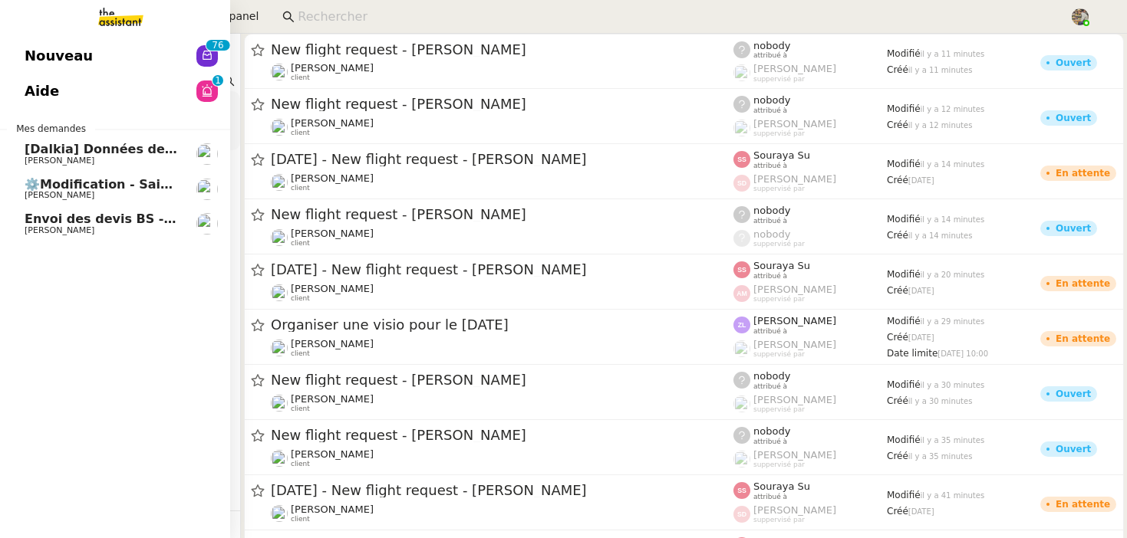
click at [113, 190] on span "⚙️Modification - Saisie et suivi des devis sur [DATE] (temporaire)" at bounding box center [250, 184] width 450 height 15
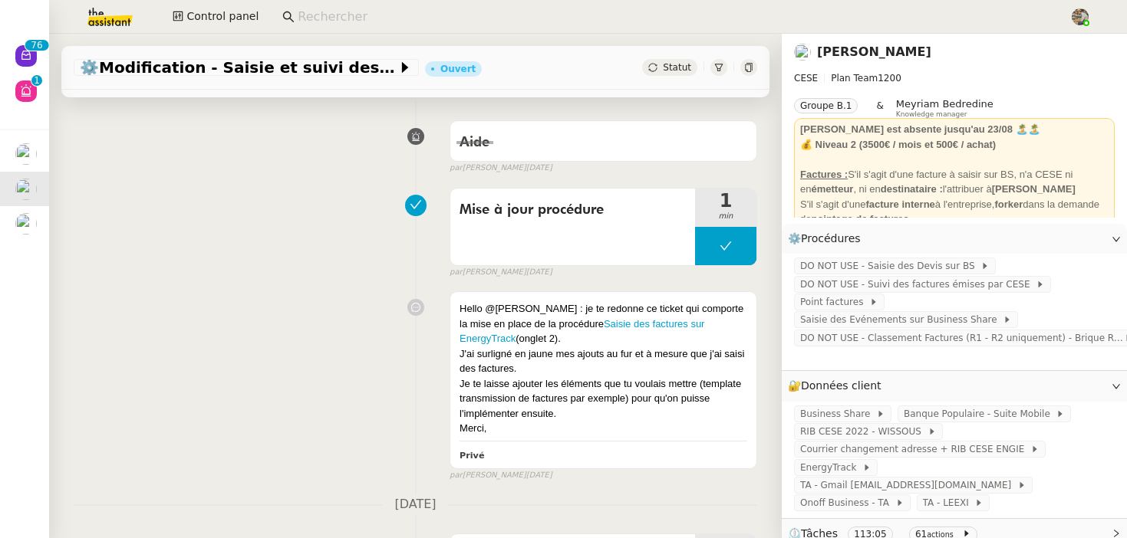
scroll to position [207, 0]
click at [580, 321] on link "Saisie des factures sur EnergyTrack" at bounding box center [581, 331] width 245 height 27
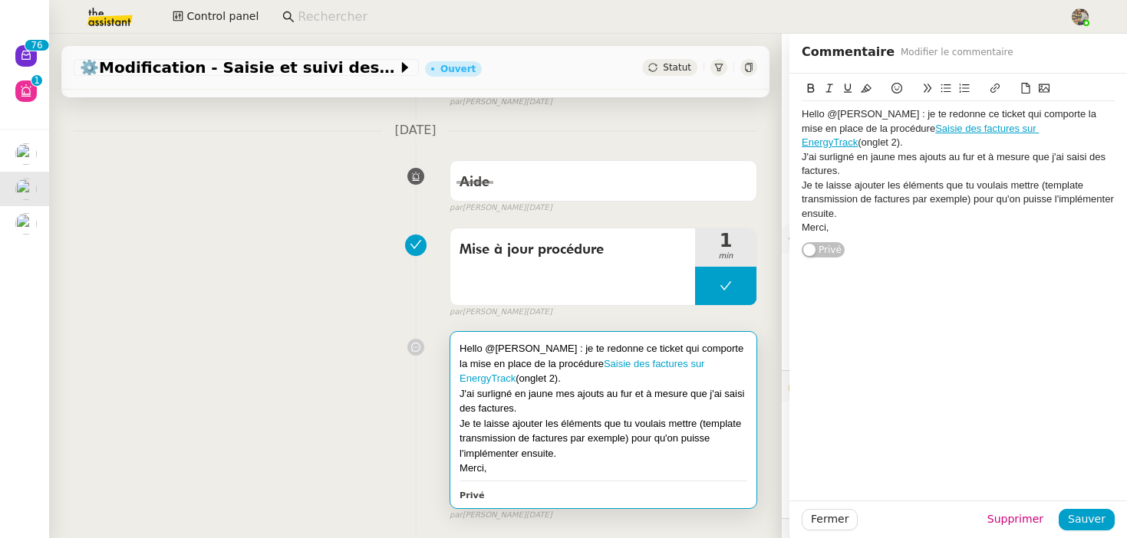
scroll to position [166, 0]
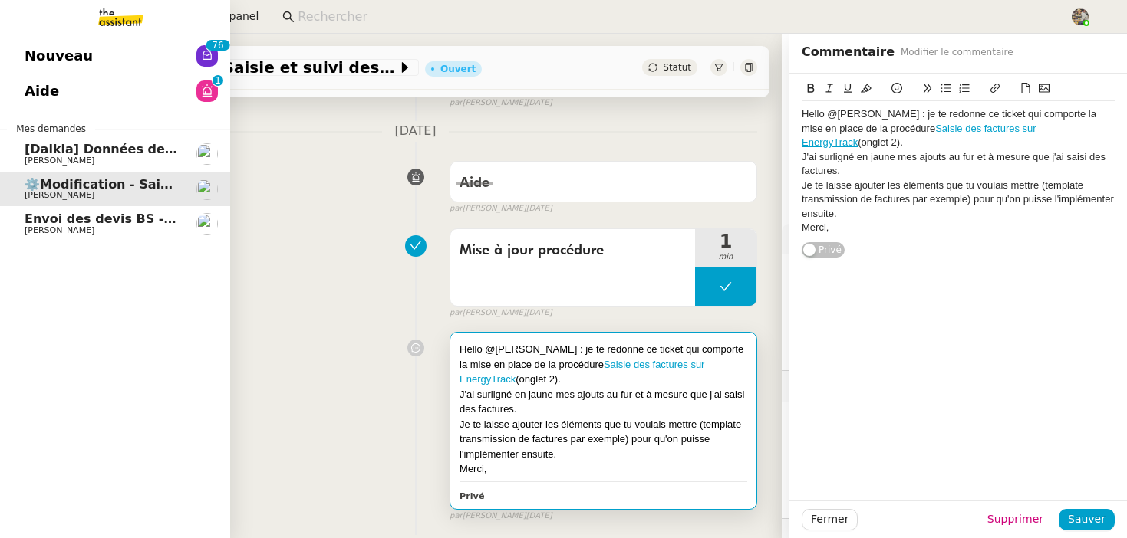
click at [68, 223] on span "Envoi des devis BS - 2025" at bounding box center [114, 219] width 178 height 15
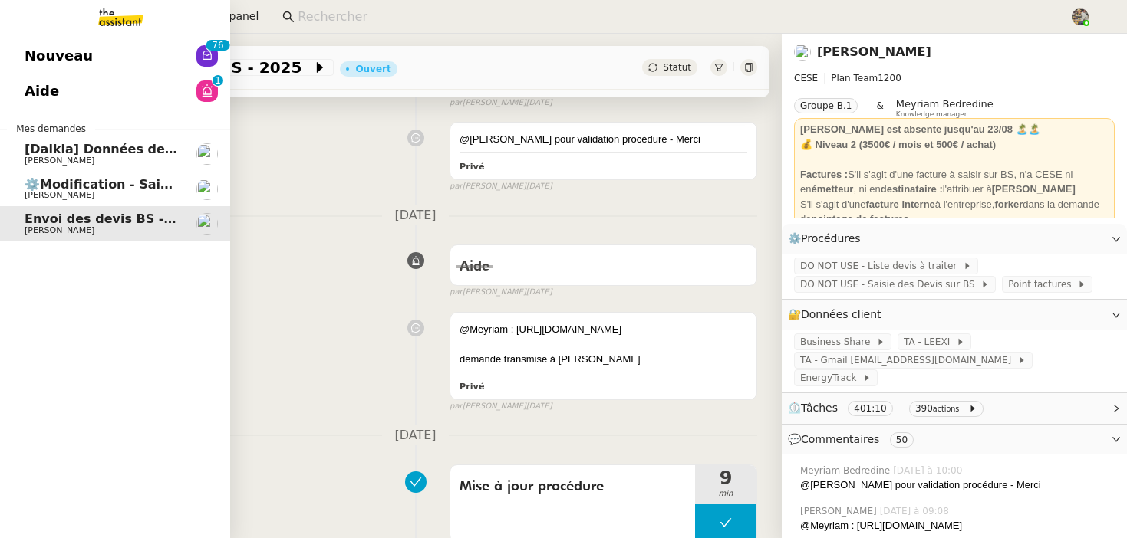
click at [137, 227] on span "[PERSON_NAME]" at bounding box center [102, 230] width 155 height 9
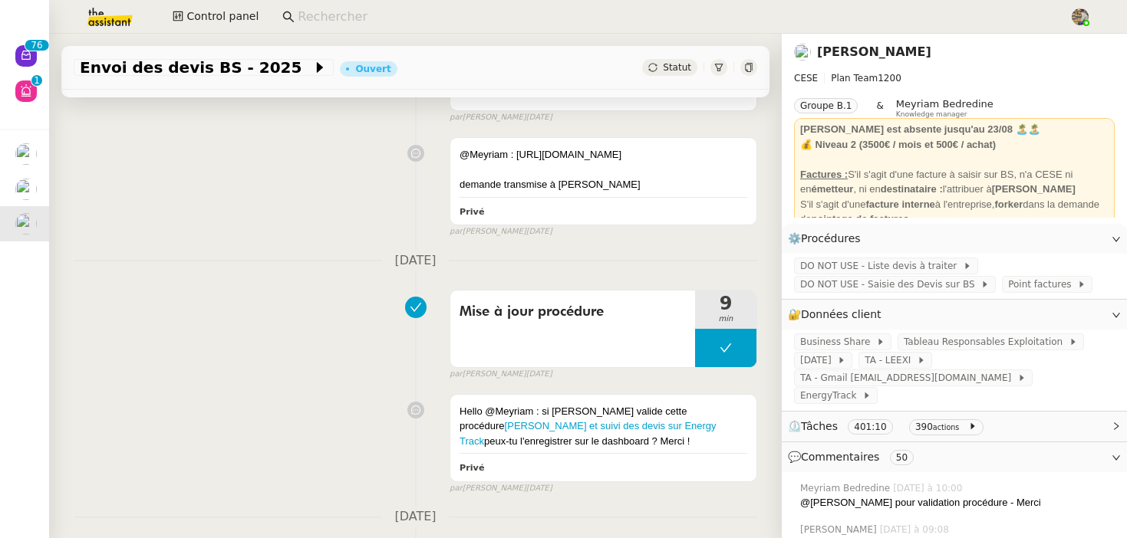
scroll to position [344, 0]
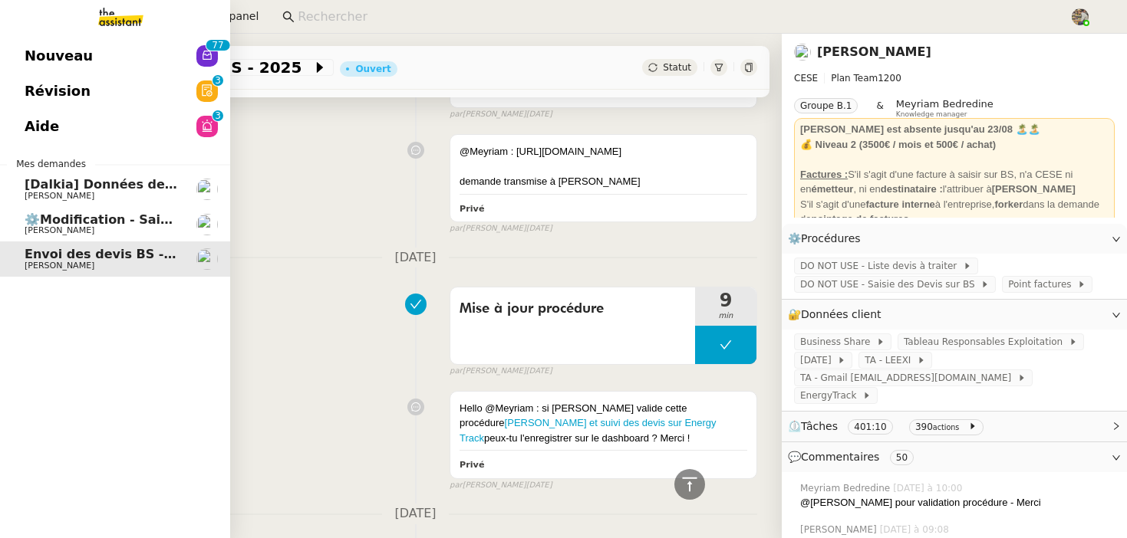
click at [71, 218] on span "⚙️Modification - Saisie et suivi des devis sur [DATE] (temporaire)" at bounding box center [250, 219] width 450 height 15
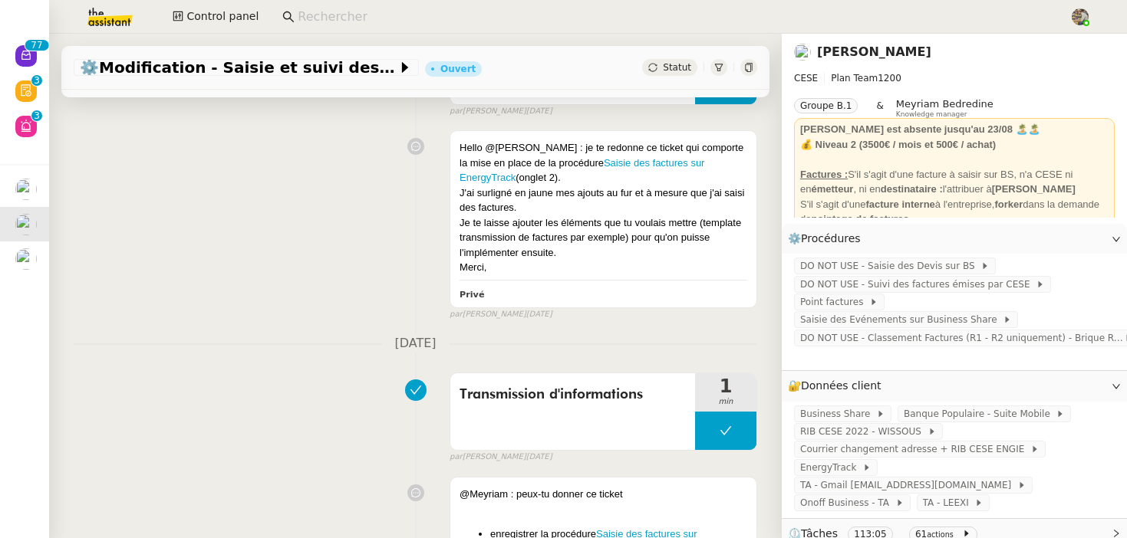
scroll to position [593, 0]
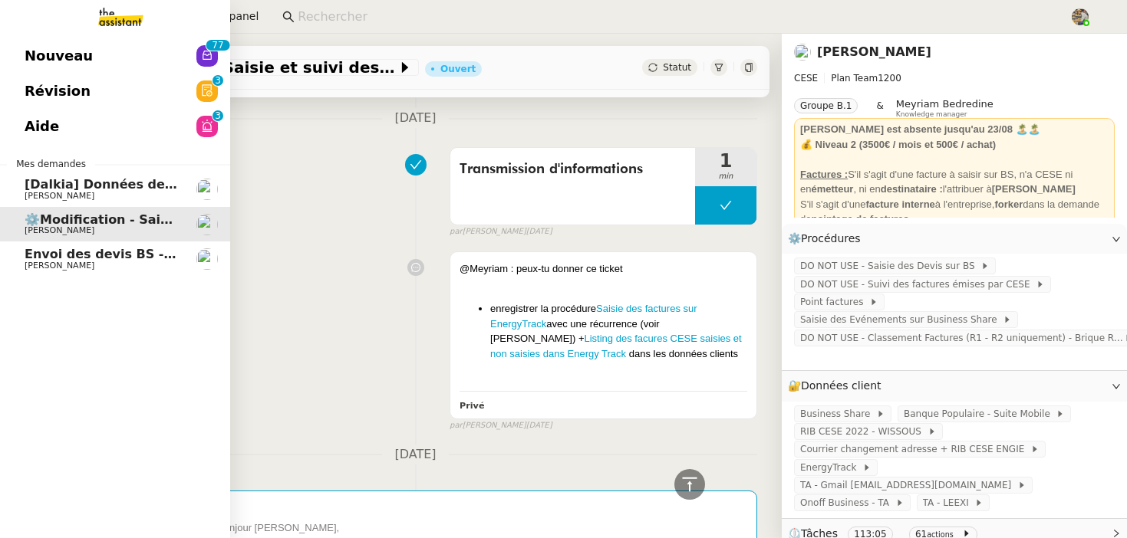
click at [45, 185] on span "[Dalkia] Données de facturation SDC RESIDENCE LE TRIMARAN pour la facture 0001 …" at bounding box center [488, 184] width 927 height 15
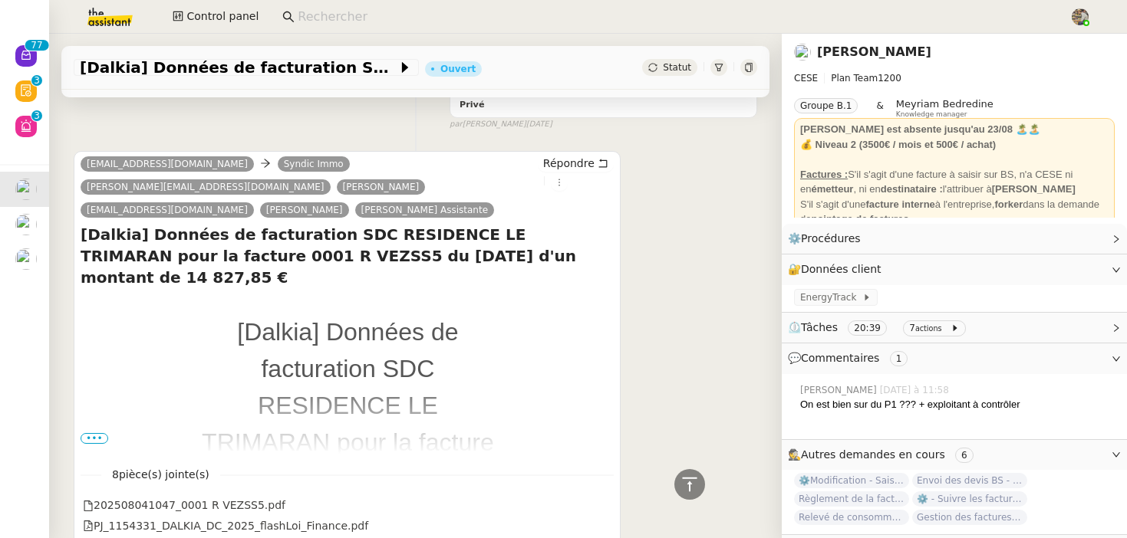
scroll to position [743, 0]
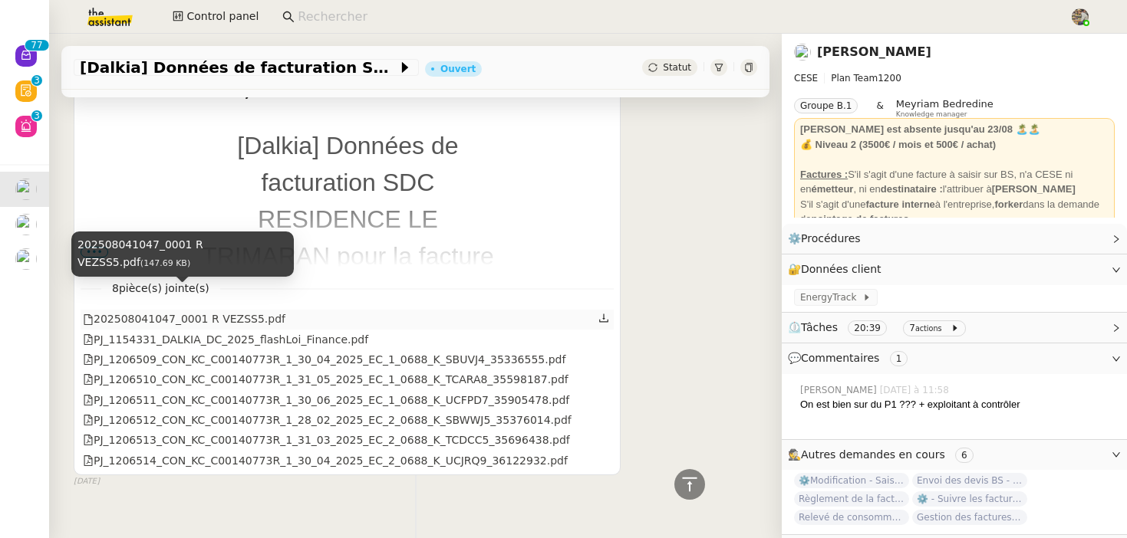
click at [245, 311] on div "202508041047_0001 R VEZSS5.pdf" at bounding box center [184, 320] width 203 height 18
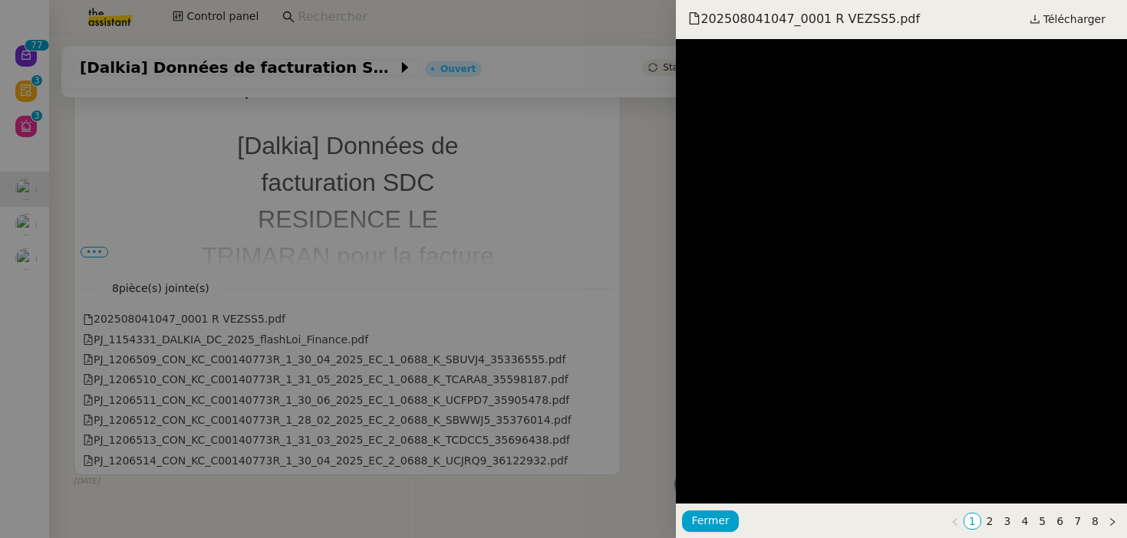
click at [528, 194] on div at bounding box center [563, 269] width 1127 height 538
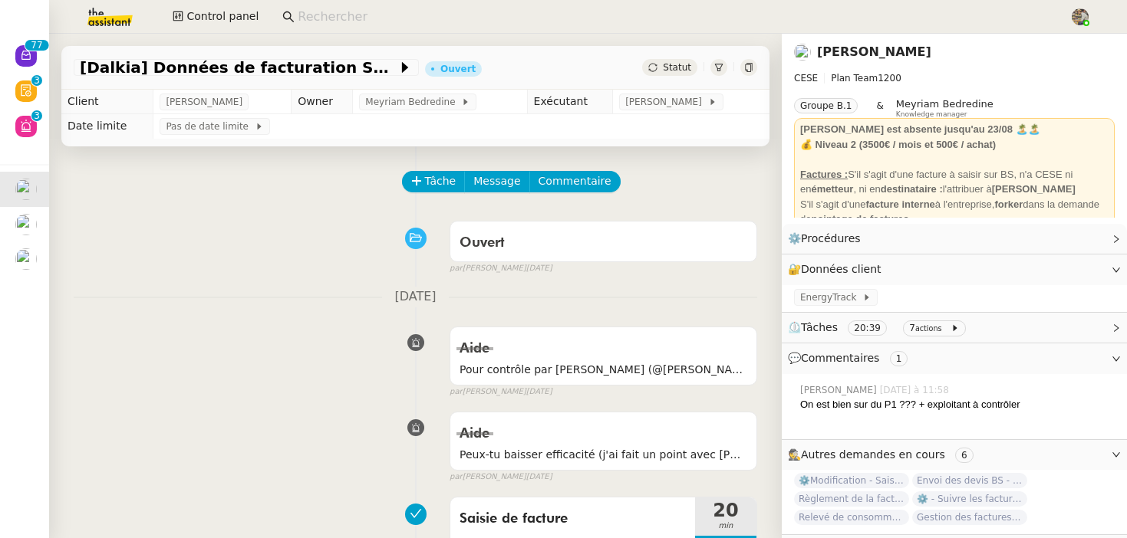
scroll to position [278, 0]
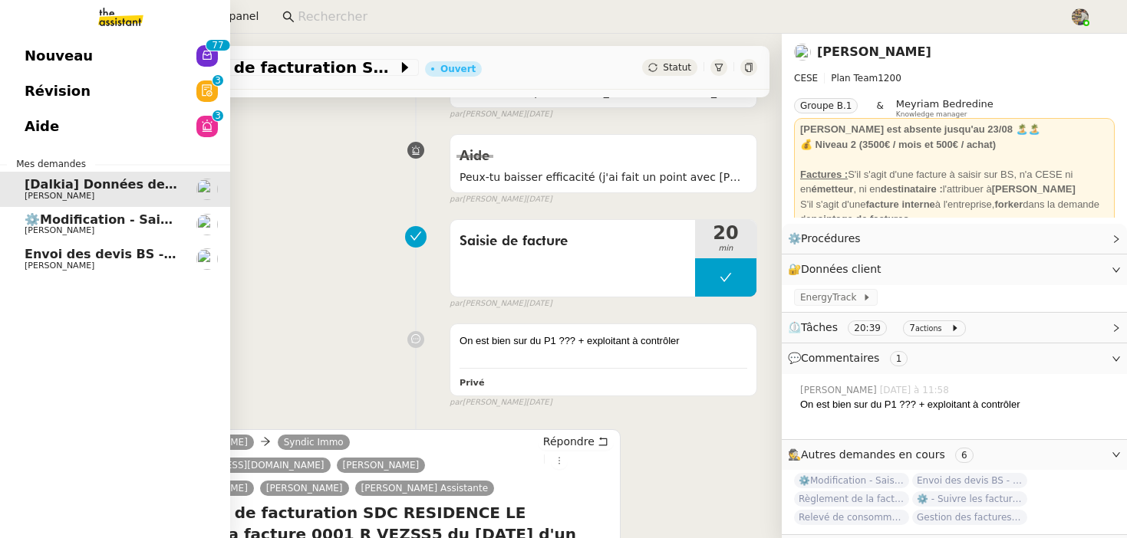
click at [66, 233] on span "[PERSON_NAME]" at bounding box center [60, 231] width 70 height 10
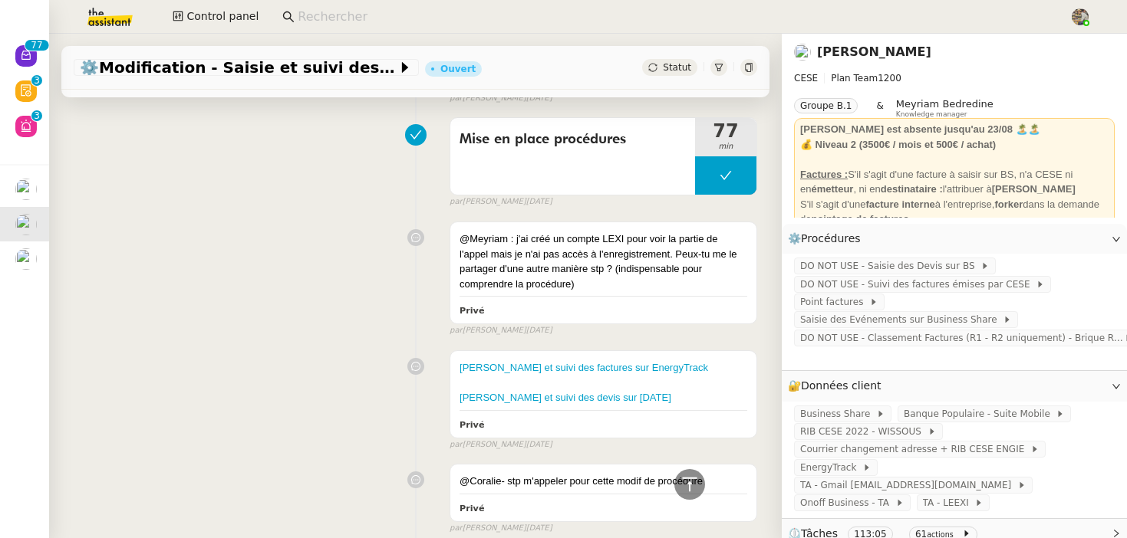
scroll to position [3743, 0]
